Goal: Contribute content: Add original content to the website for others to see

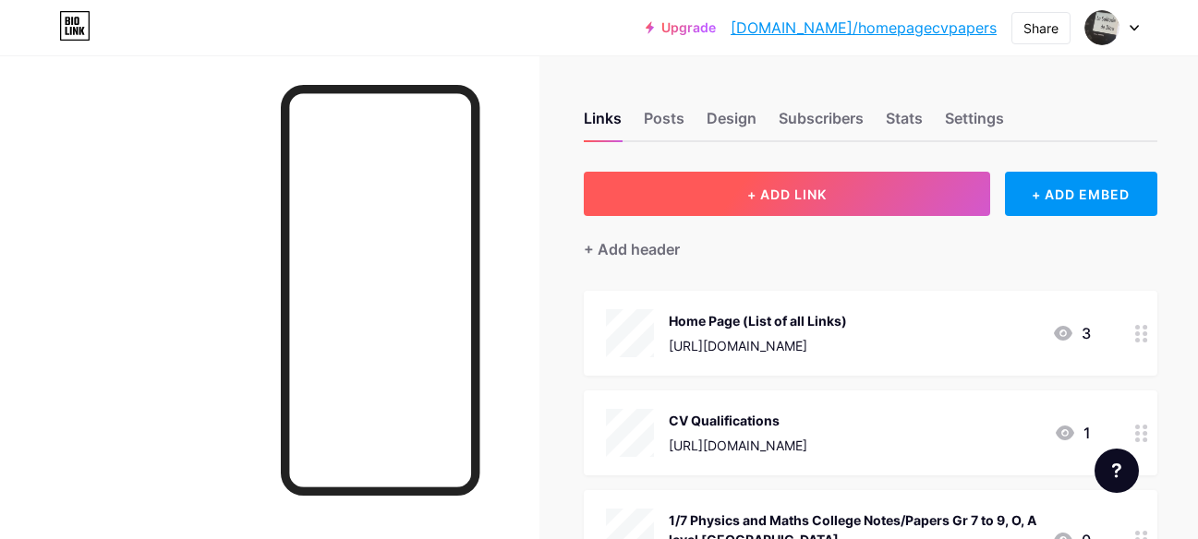
drag, startPoint x: 922, startPoint y: 175, endPoint x: 882, endPoint y: 197, distance: 45.5
click at [882, 197] on button "+ ADD LINK" at bounding box center [787, 194] width 406 height 44
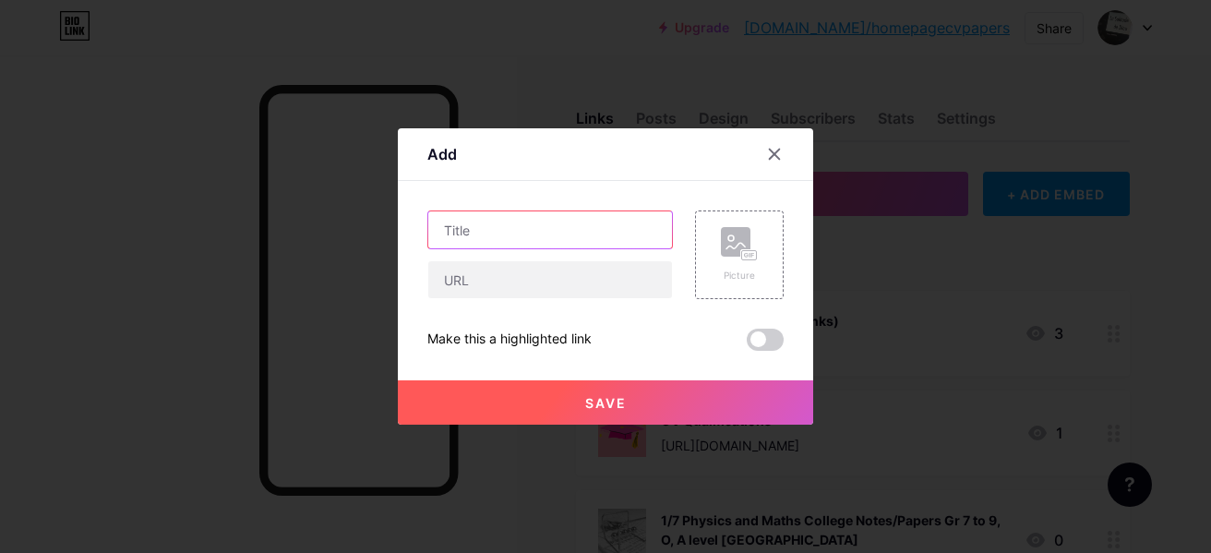
paste input "French Leadership 'instabilité et le chaos' , the New [PERSON_NAME] . Romains 1…"
type input "French Leadership 'instabilité et le chaos' , the New [PERSON_NAME] . Romains 1…"
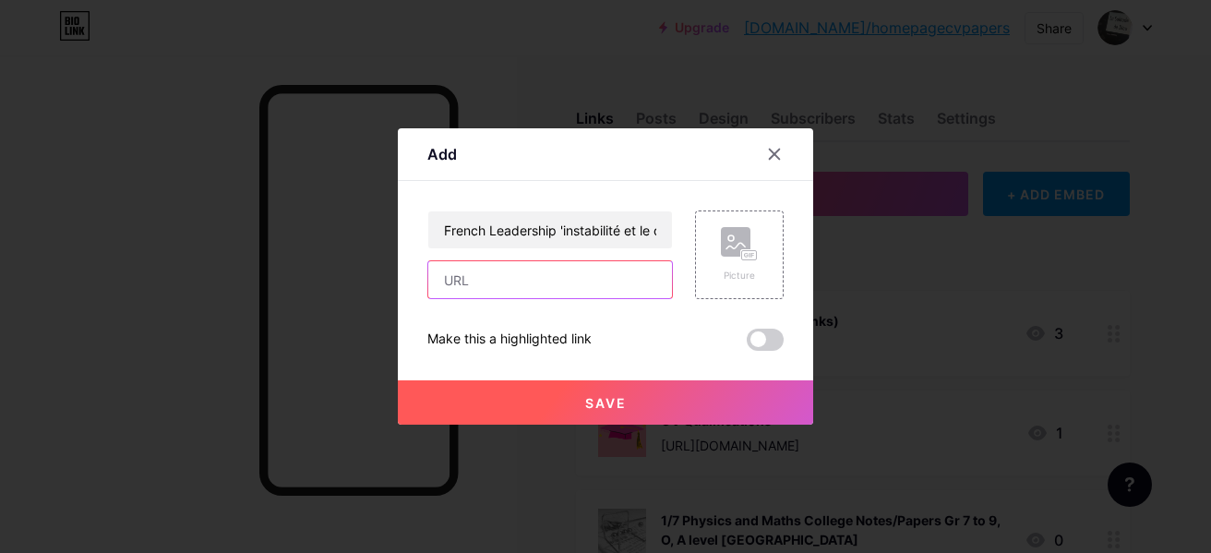
paste input "[URL][DOMAIN_NAME]"
type input "[URL][DOMAIN_NAME]"
click at [724, 273] on div "Picture" at bounding box center [739, 276] width 37 height 14
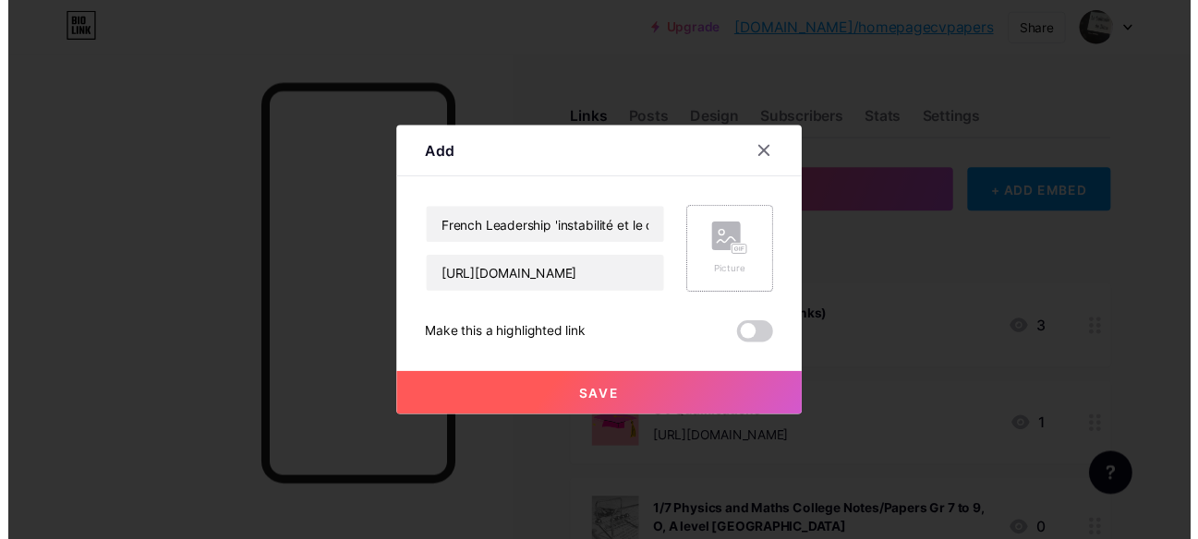
scroll to position [0, 0]
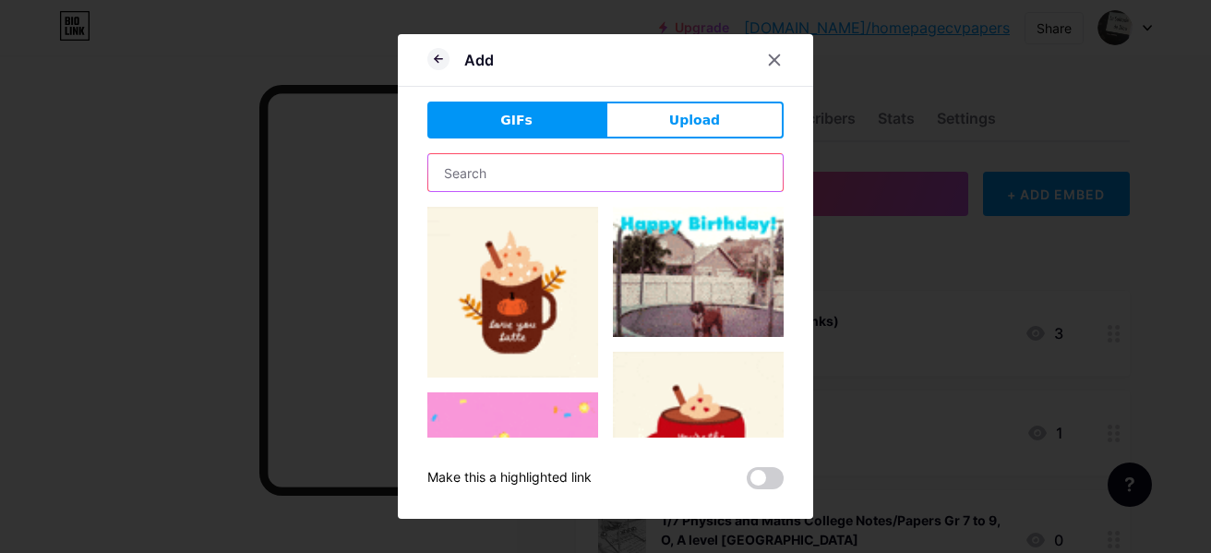
click at [545, 177] on input "text" at bounding box center [605, 172] width 355 height 37
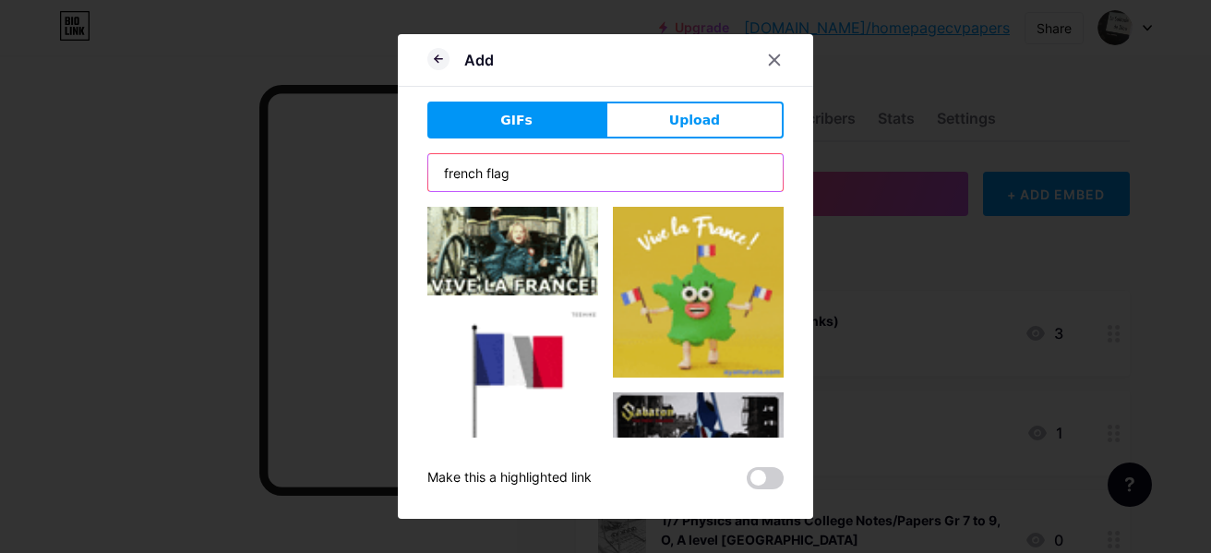
type input "french flag"
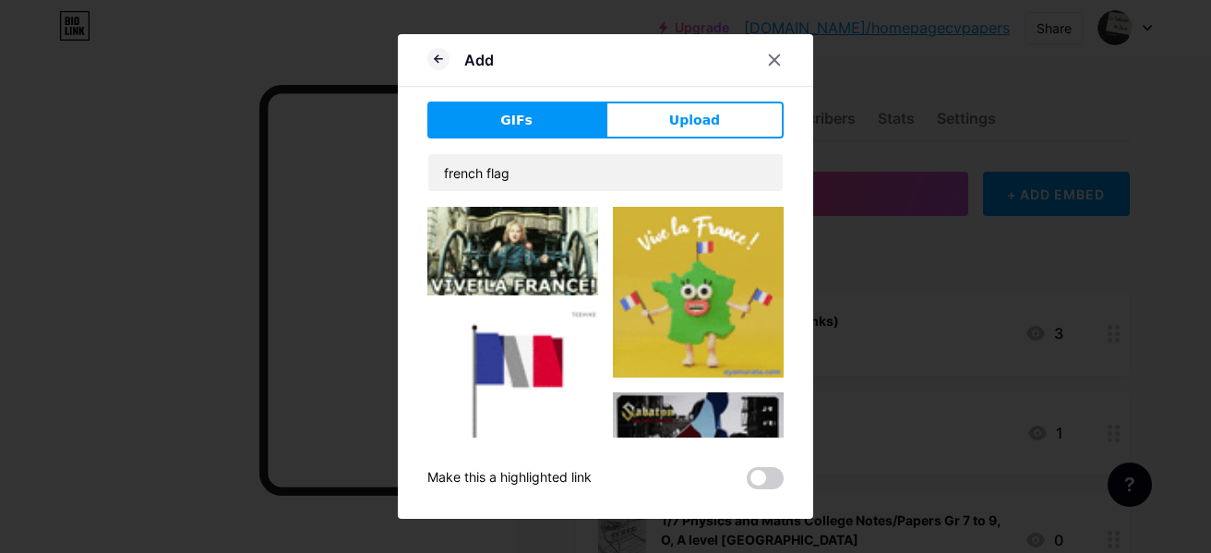
click at [548, 355] on img at bounding box center [513, 395] width 171 height 171
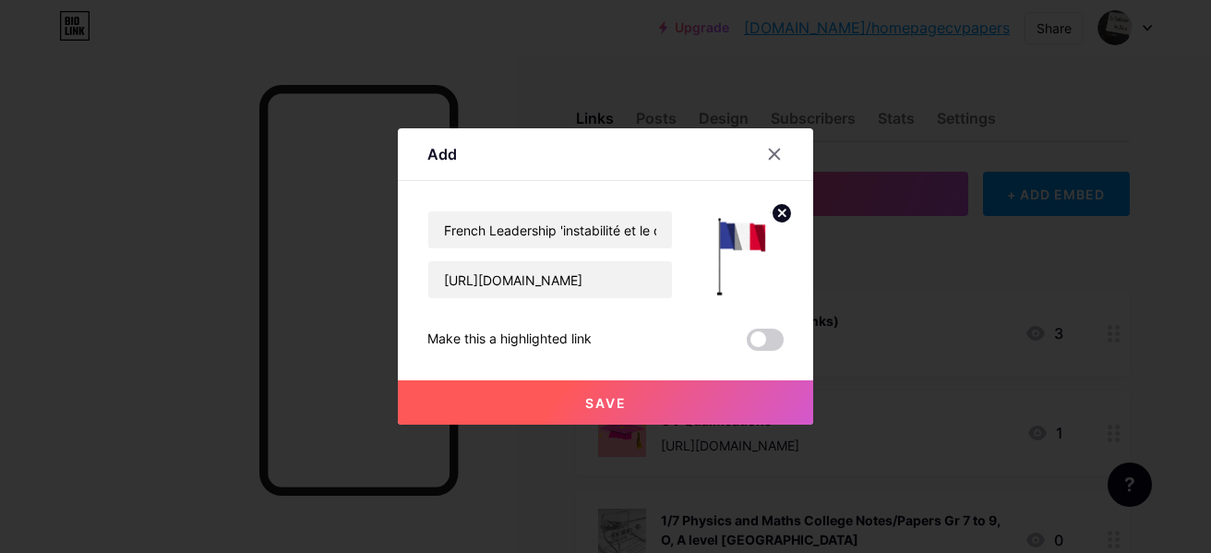
click at [608, 403] on span "Save" at bounding box center [606, 403] width 42 height 16
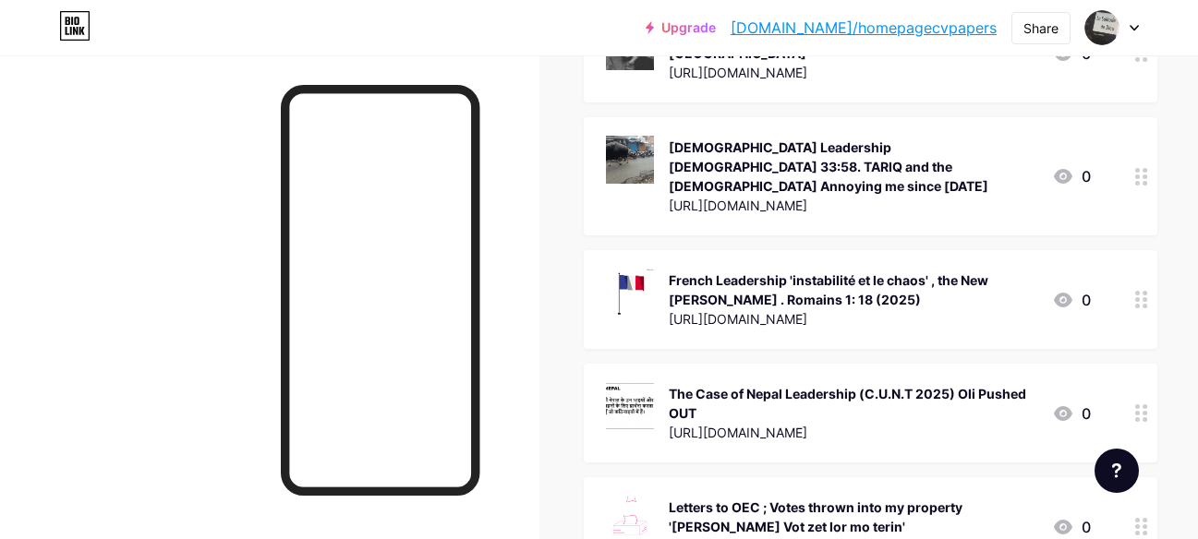
scroll to position [4401, 0]
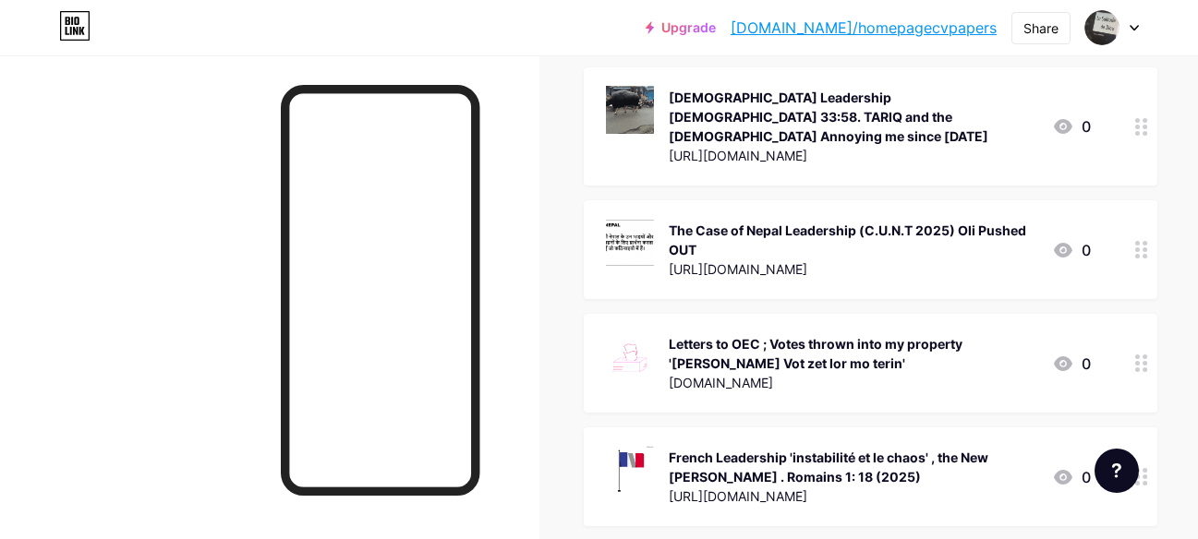
click at [944, 334] on div "Letters to OEC ; Votes thrown into my property '[PERSON_NAME] Vot zet lor mo te…" at bounding box center [853, 353] width 368 height 39
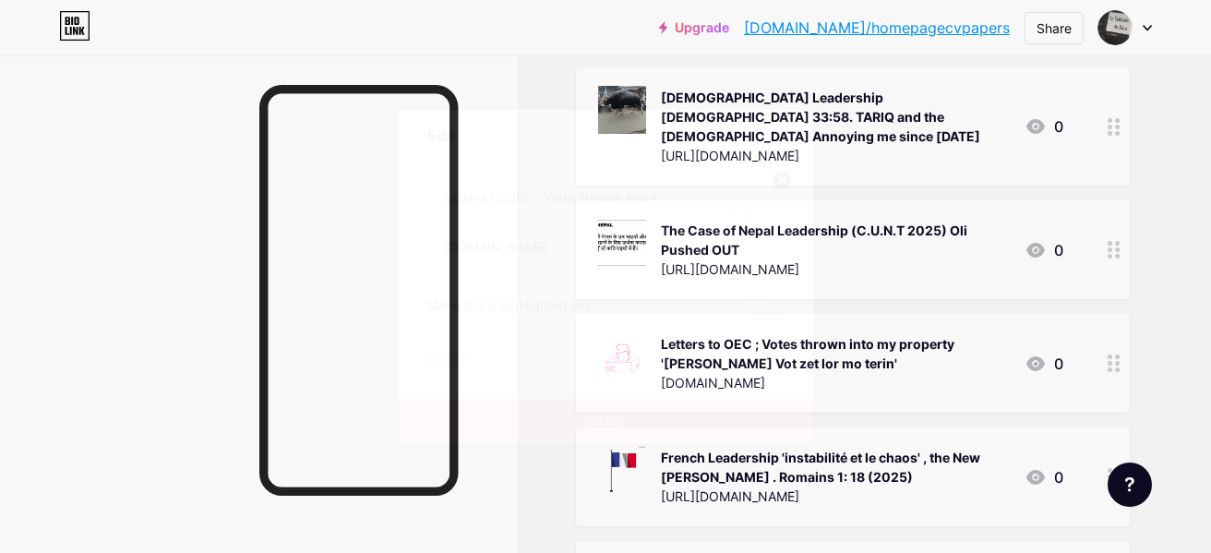
click at [776, 129] on icon at bounding box center [774, 135] width 15 height 15
